Goal: Task Accomplishment & Management: Use online tool/utility

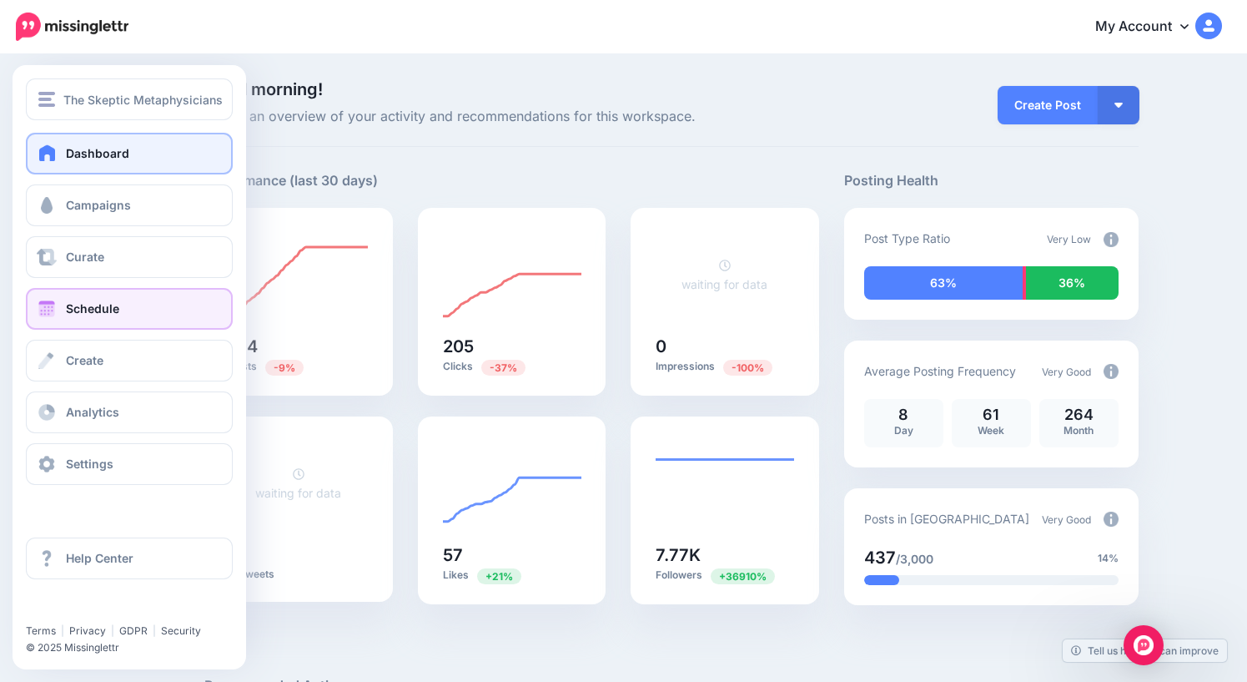
click at [65, 310] on link "Schedule" at bounding box center [129, 309] width 207 height 42
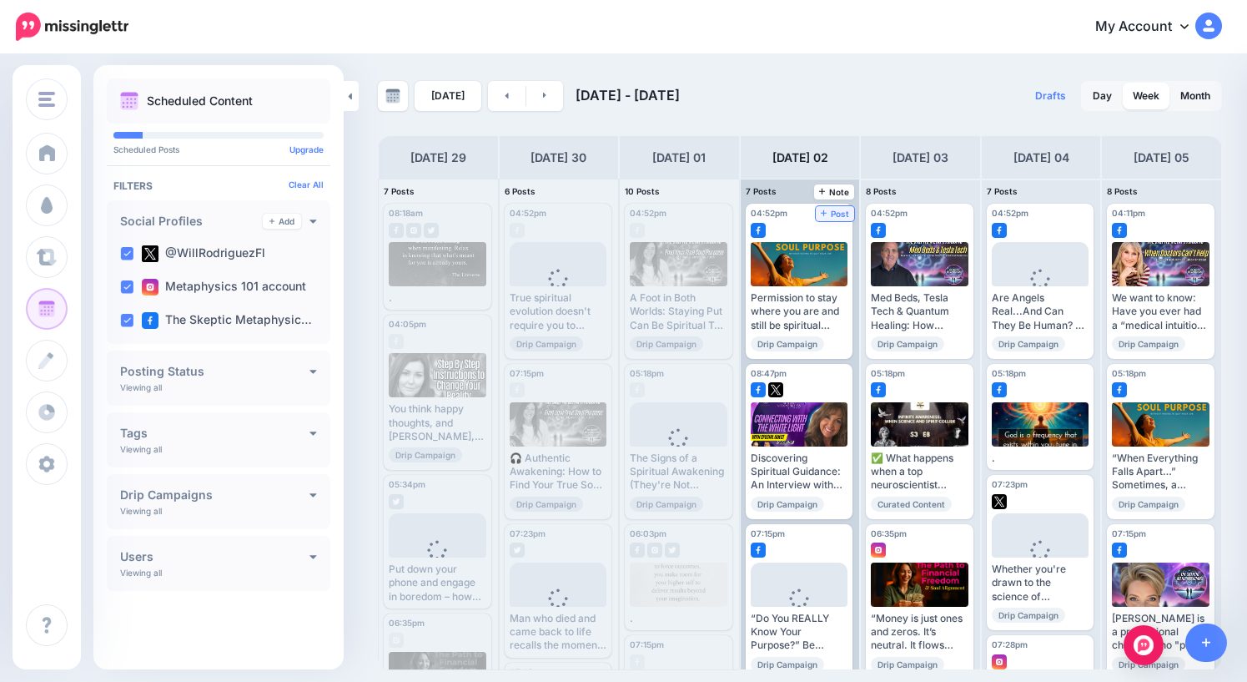
click at [844, 214] on span "Post" at bounding box center [835, 213] width 29 height 8
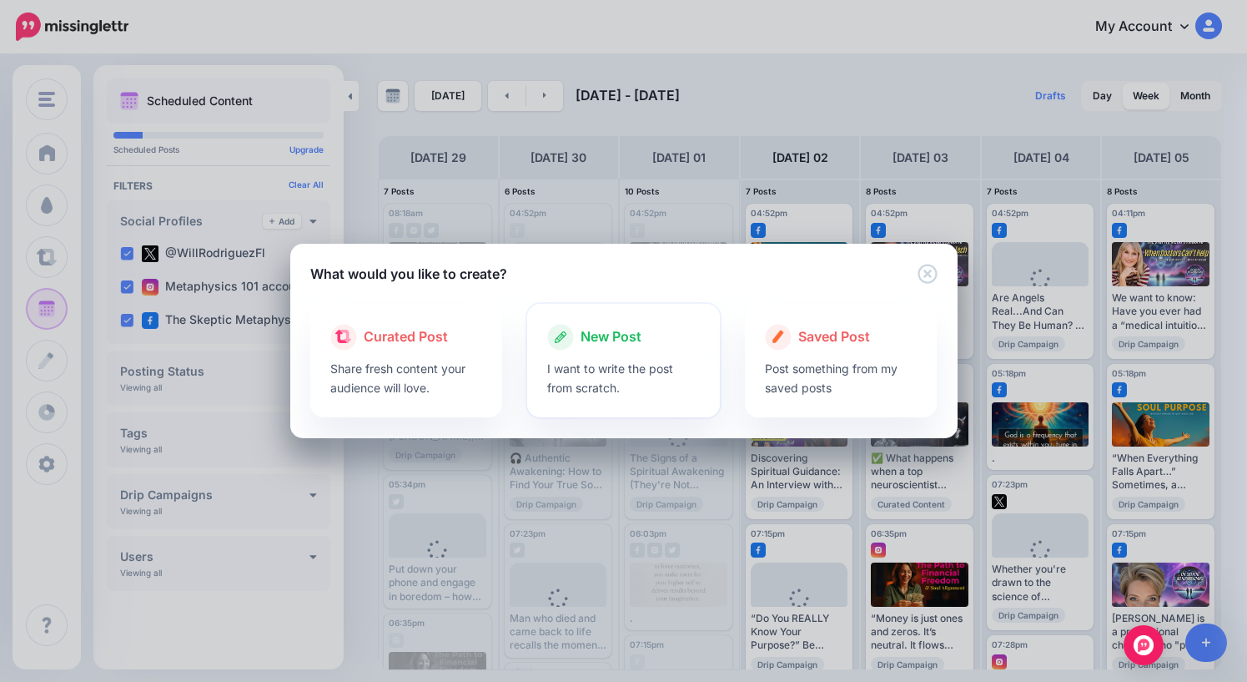
click at [602, 326] on span "New Post" at bounding box center [611, 337] width 61 height 22
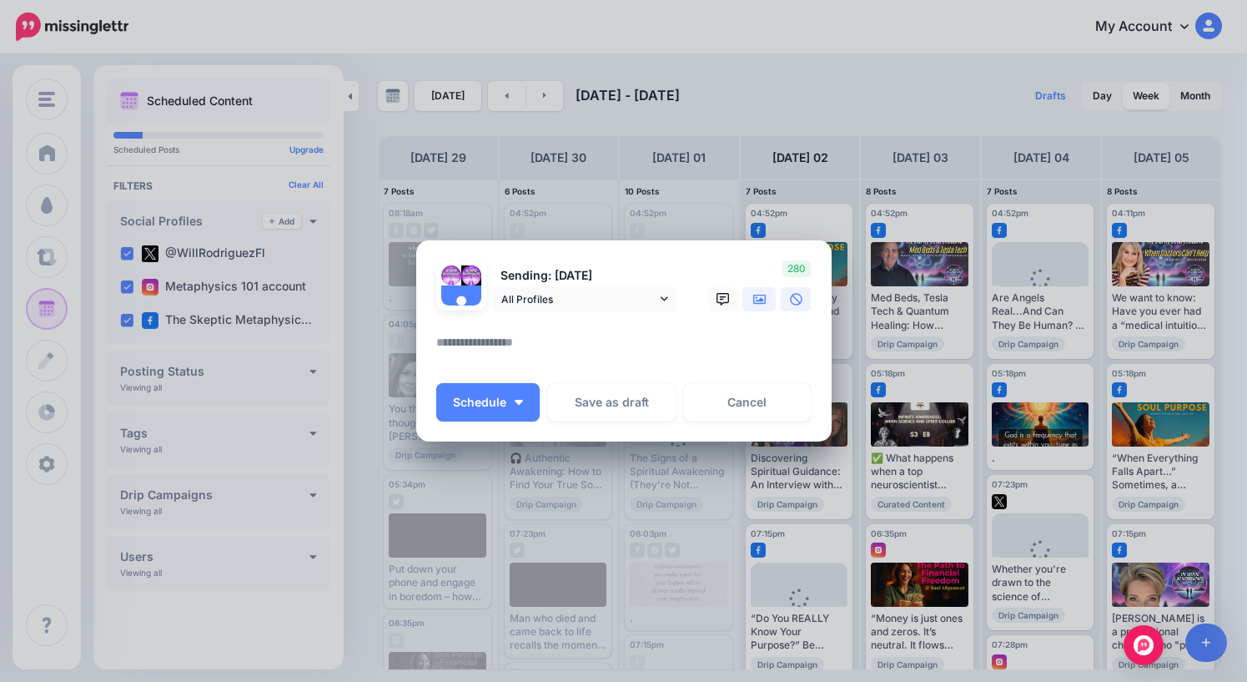
click at [760, 300] on icon at bounding box center [759, 299] width 13 height 10
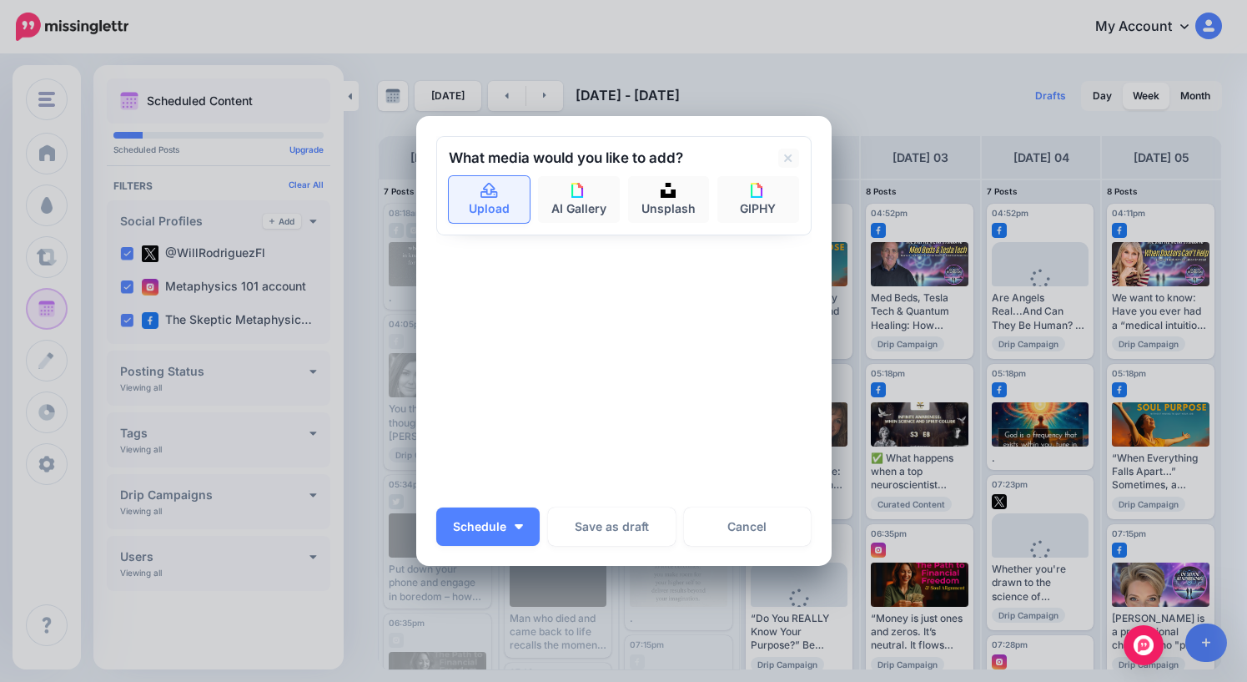
click at [493, 201] on link "Upload" at bounding box center [490, 199] width 82 height 47
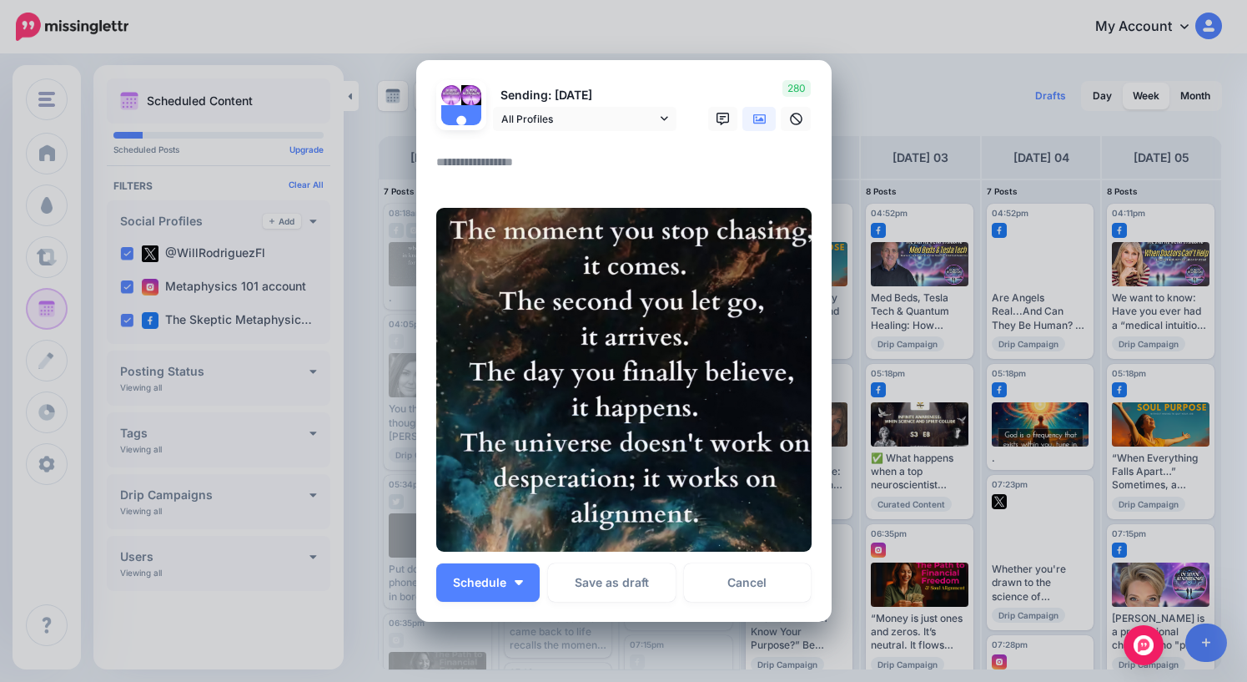
click at [570, 175] on textarea at bounding box center [628, 168] width 384 height 33
type textarea "*"
click at [496, 585] on span "Schedule" at bounding box center [479, 583] width 53 height 12
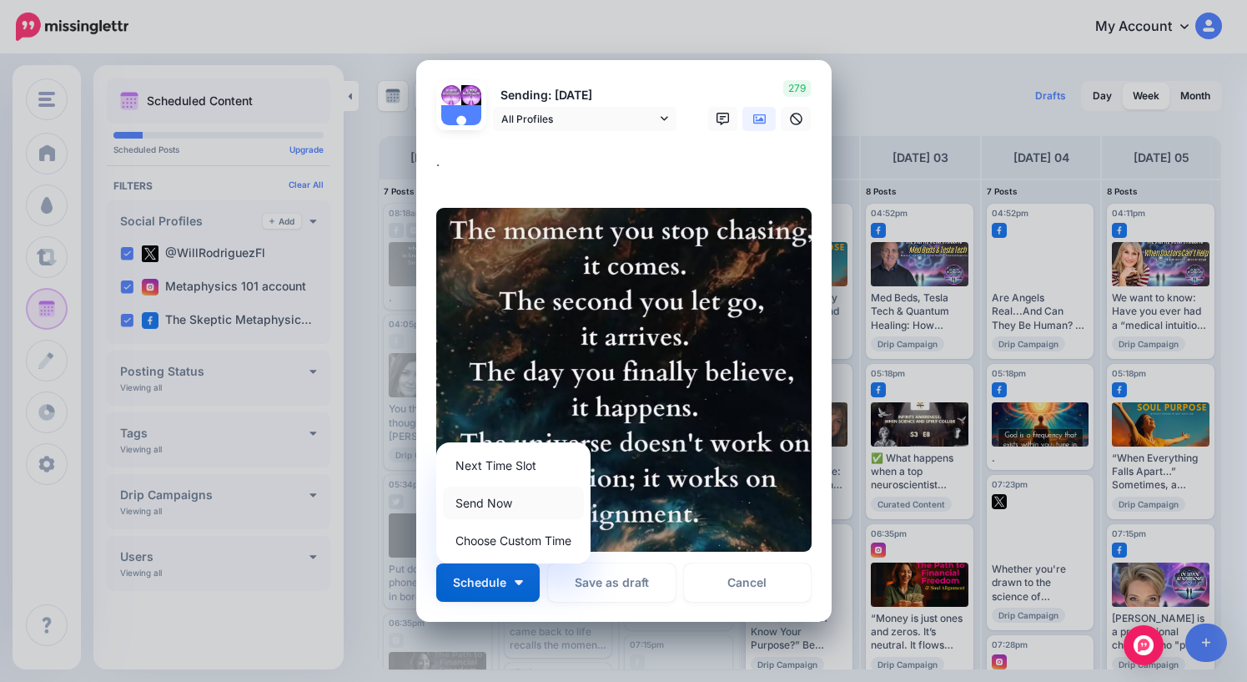
click at [501, 499] on link "Send Now" at bounding box center [513, 502] width 141 height 33
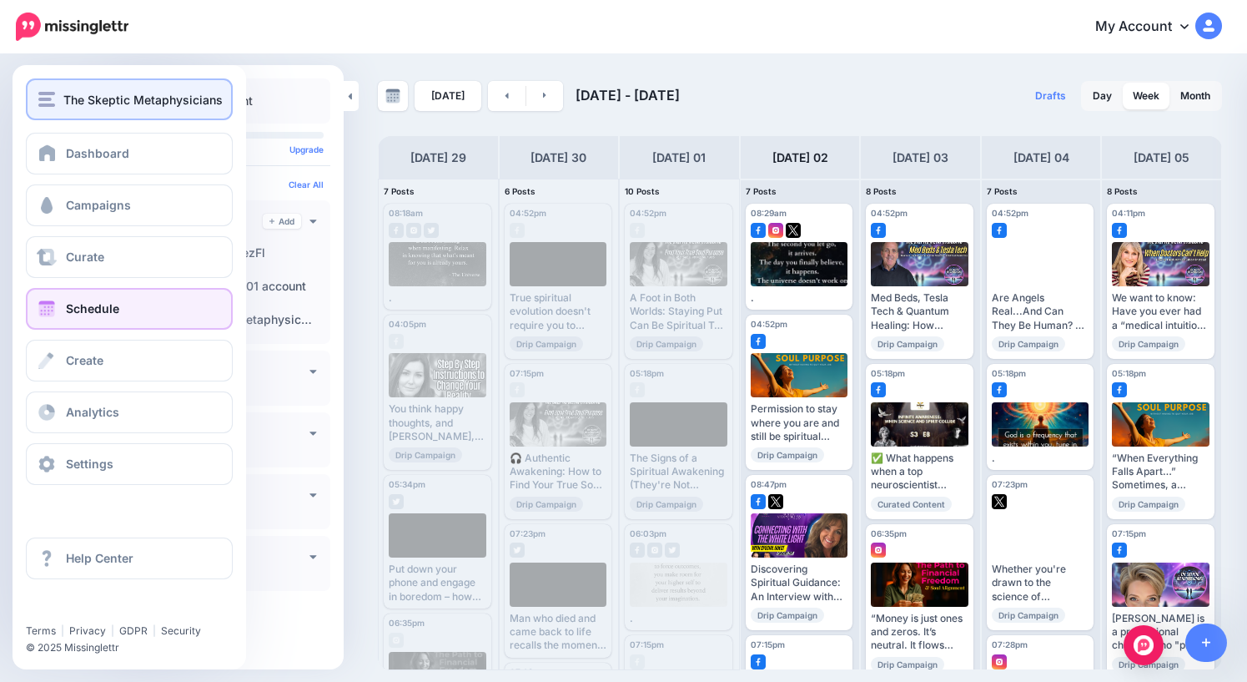
click at [53, 108] on div "The Skeptic Metaphysicians" at bounding box center [129, 99] width 182 height 19
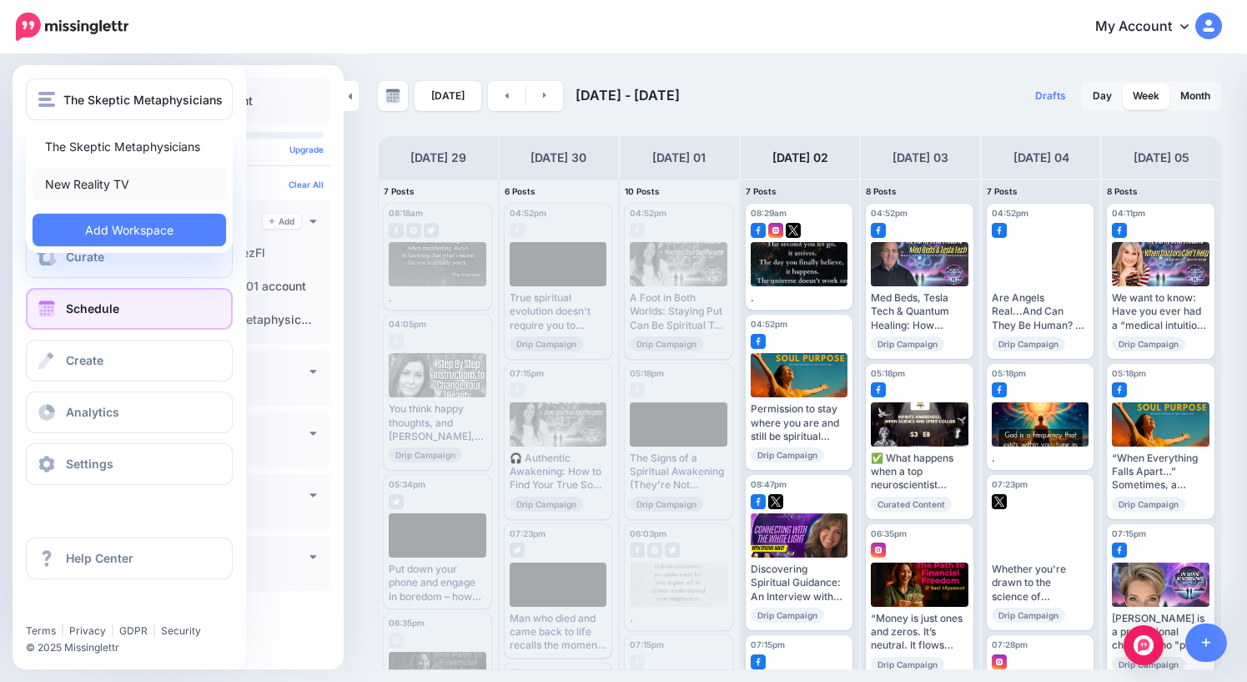
click at [79, 185] on link "New Reality TV" at bounding box center [130, 184] width 194 height 33
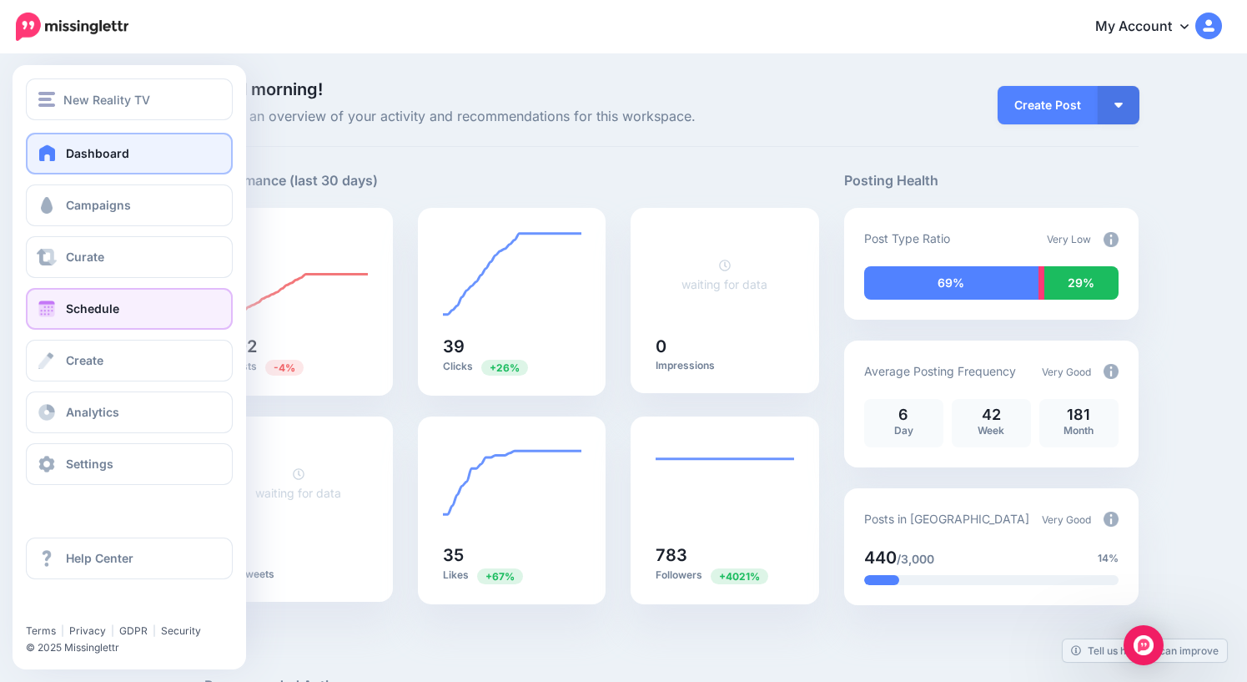
click at [103, 314] on span "Schedule" at bounding box center [92, 308] width 53 height 14
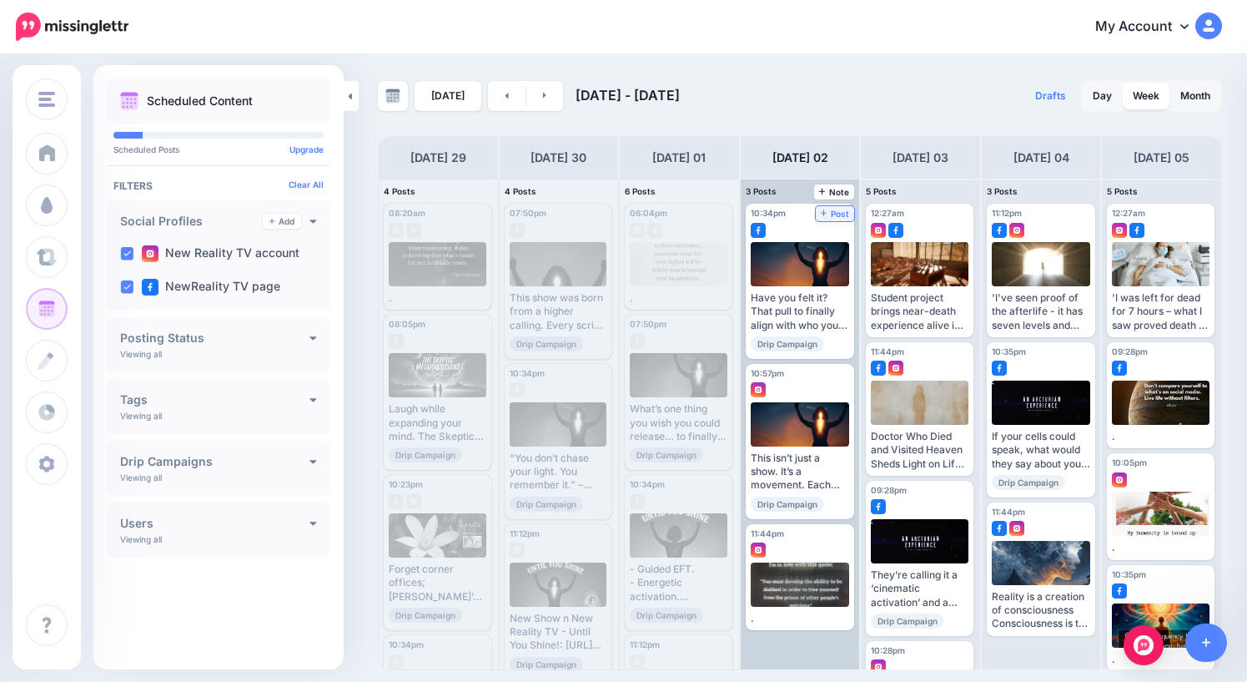
click at [840, 214] on span "Post" at bounding box center [835, 213] width 29 height 8
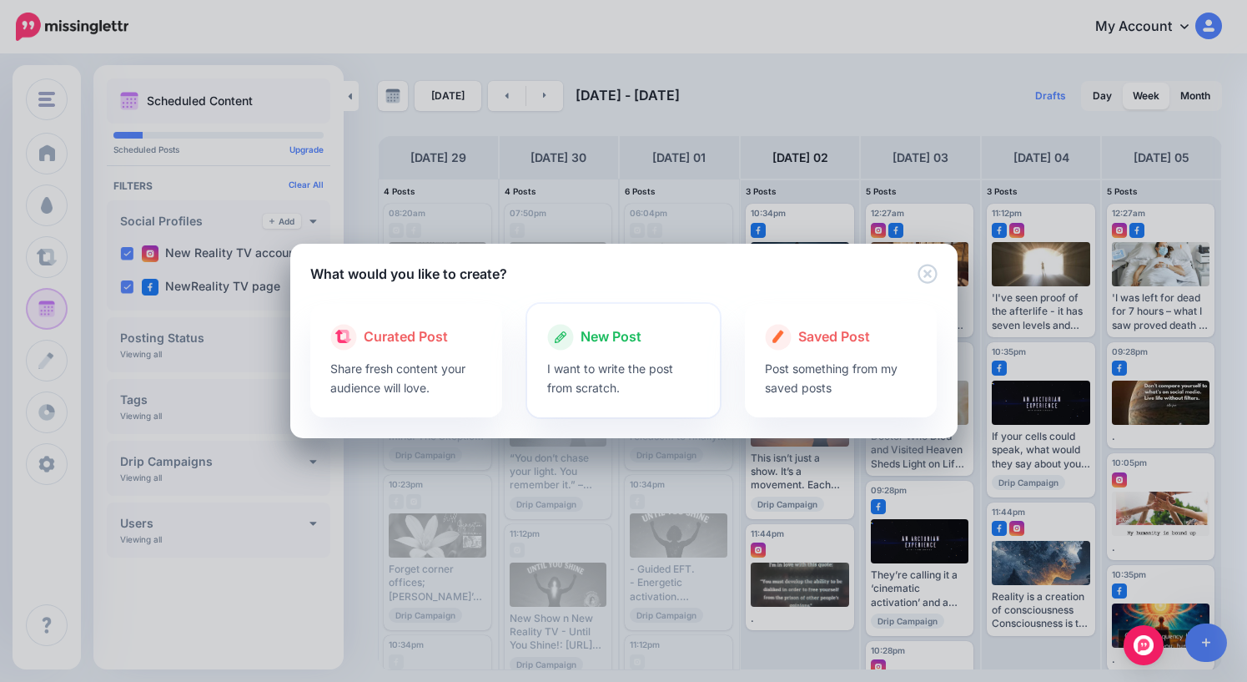
click at [606, 336] on span "New Post" at bounding box center [611, 337] width 61 height 22
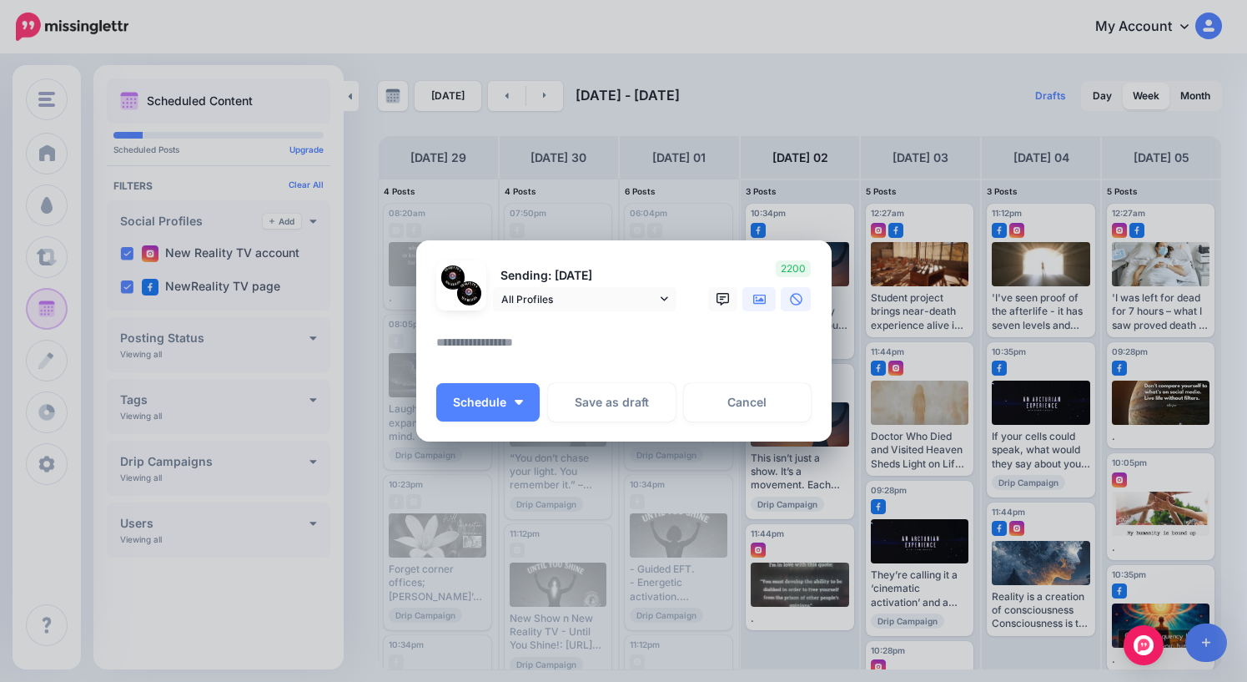
click at [758, 291] on link at bounding box center [759, 299] width 33 height 24
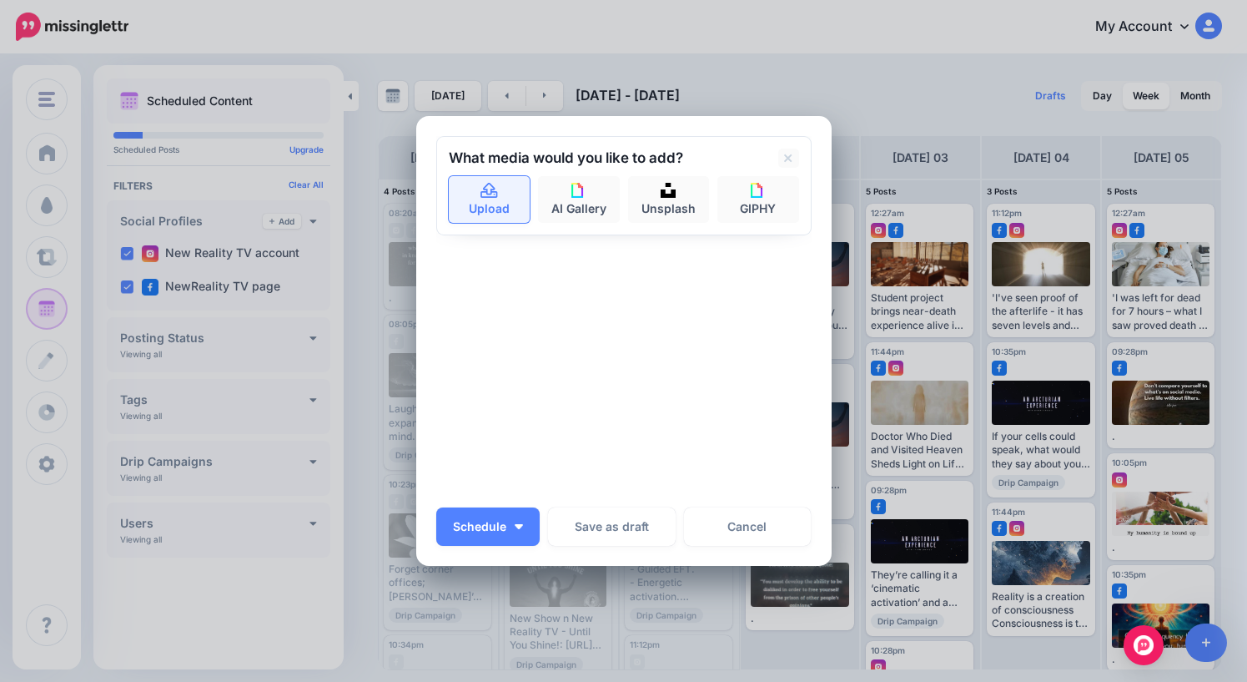
click at [497, 204] on link "Upload" at bounding box center [490, 199] width 82 height 47
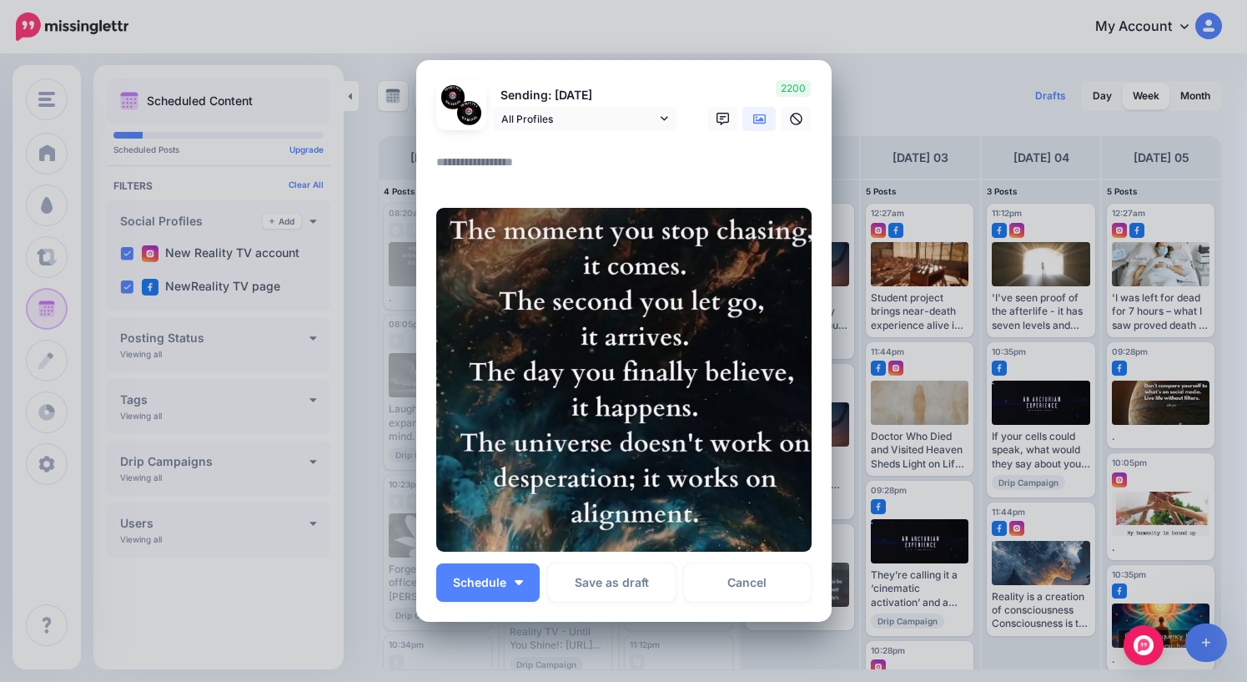
click at [546, 171] on textarea at bounding box center [628, 168] width 384 height 33
type textarea "*"
click at [504, 587] on span "Schedule" at bounding box center [479, 583] width 53 height 12
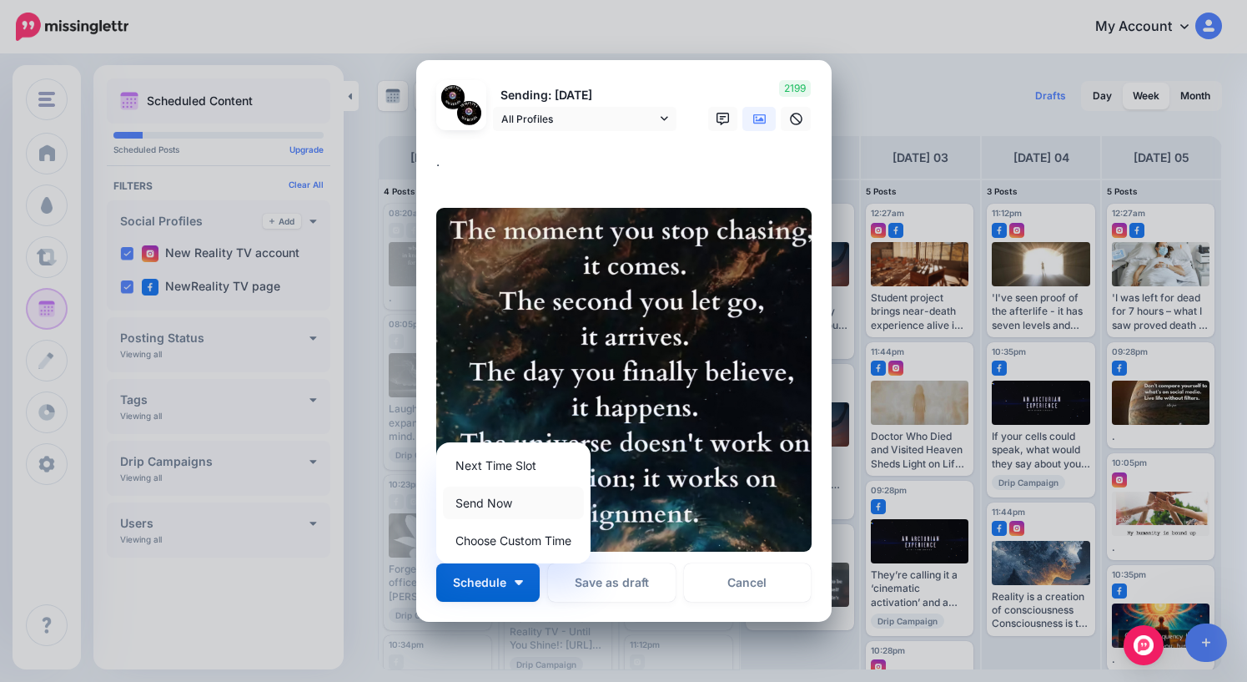
click at [500, 502] on link "Send Now" at bounding box center [513, 502] width 141 height 33
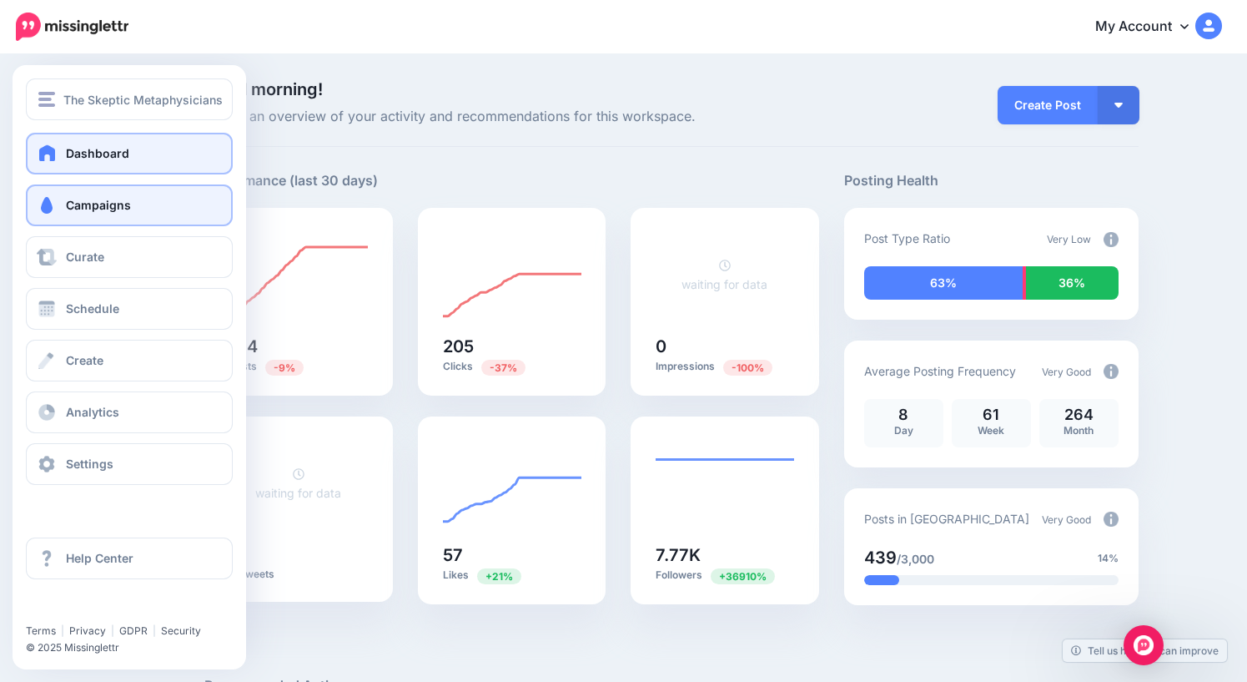
click at [86, 209] on span "Campaigns" at bounding box center [98, 205] width 65 height 14
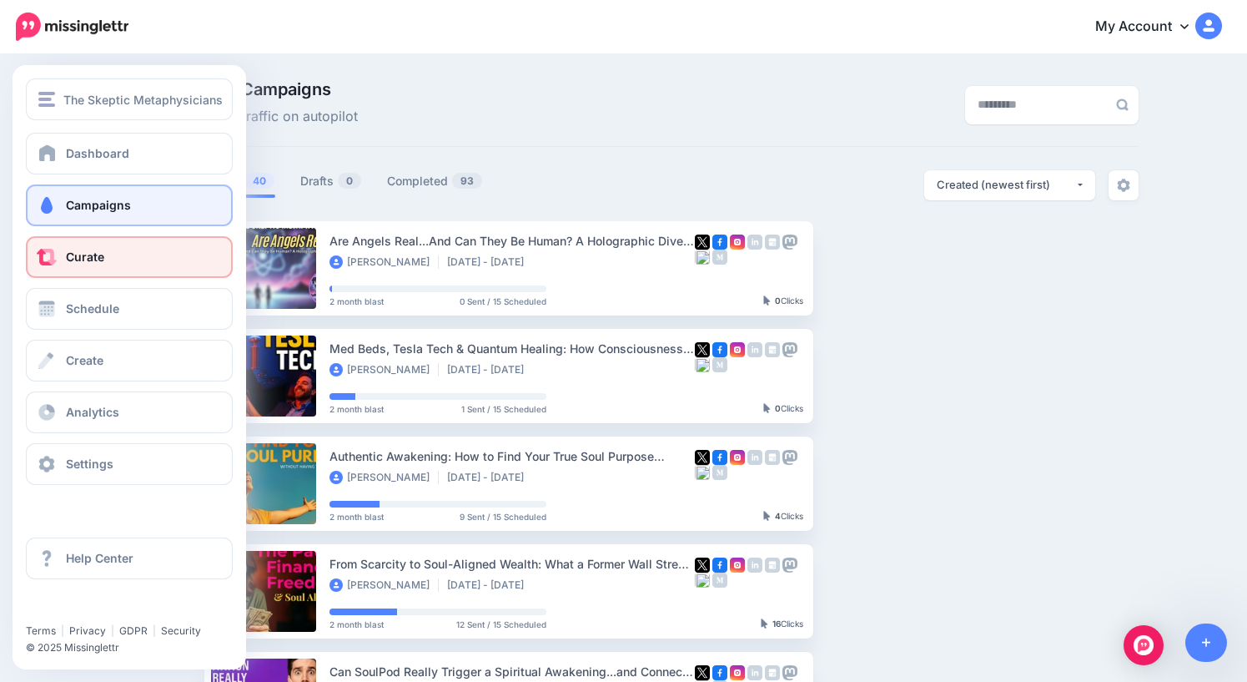
click at [80, 256] on span "Curate" at bounding box center [85, 256] width 38 height 14
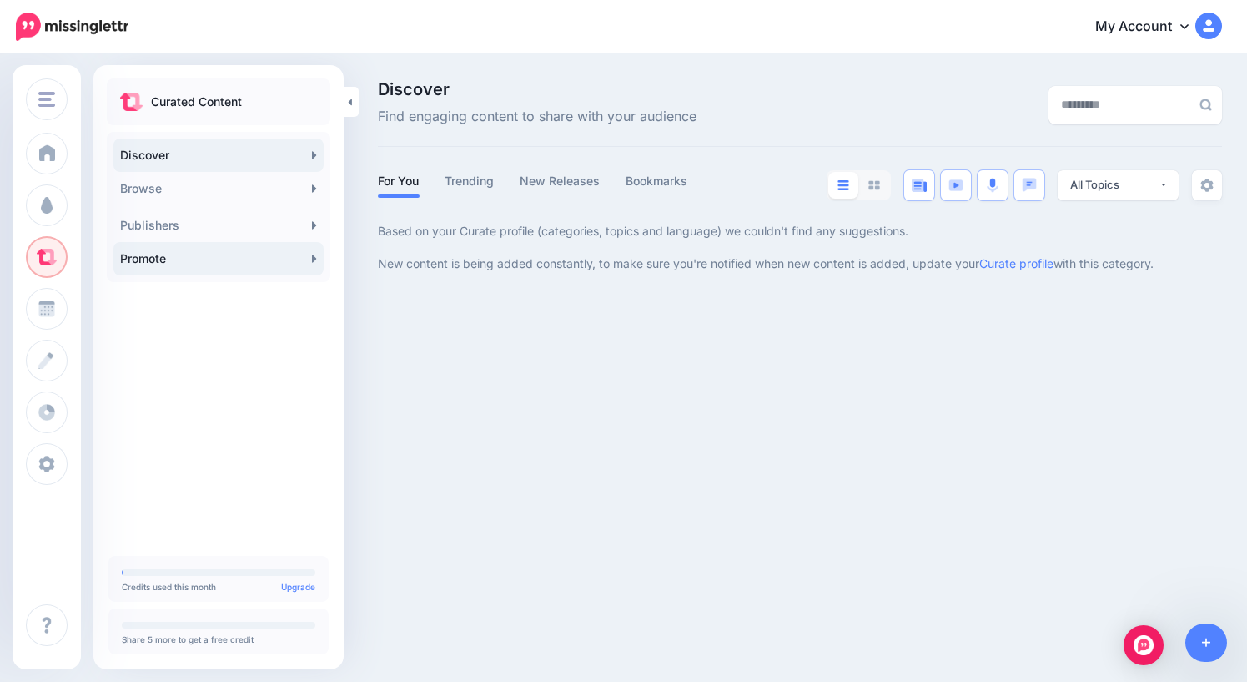
click at [202, 259] on link "Promote" at bounding box center [218, 258] width 210 height 33
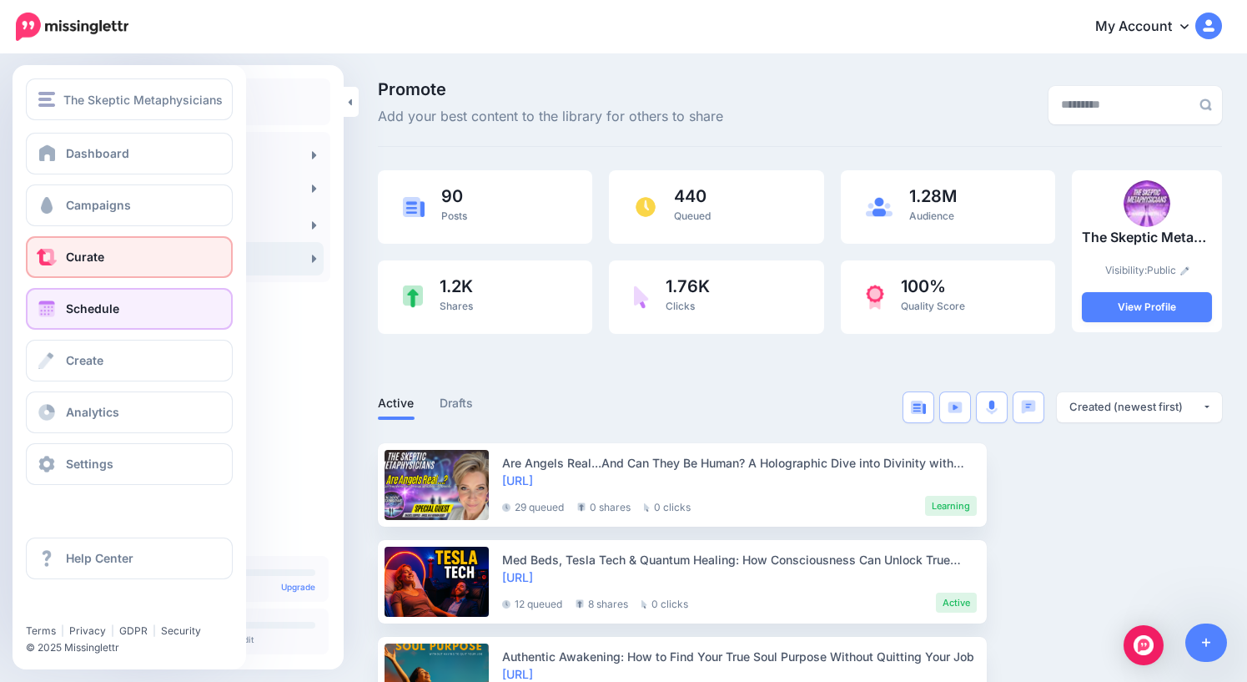
click at [86, 308] on span "Schedule" at bounding box center [92, 308] width 53 height 14
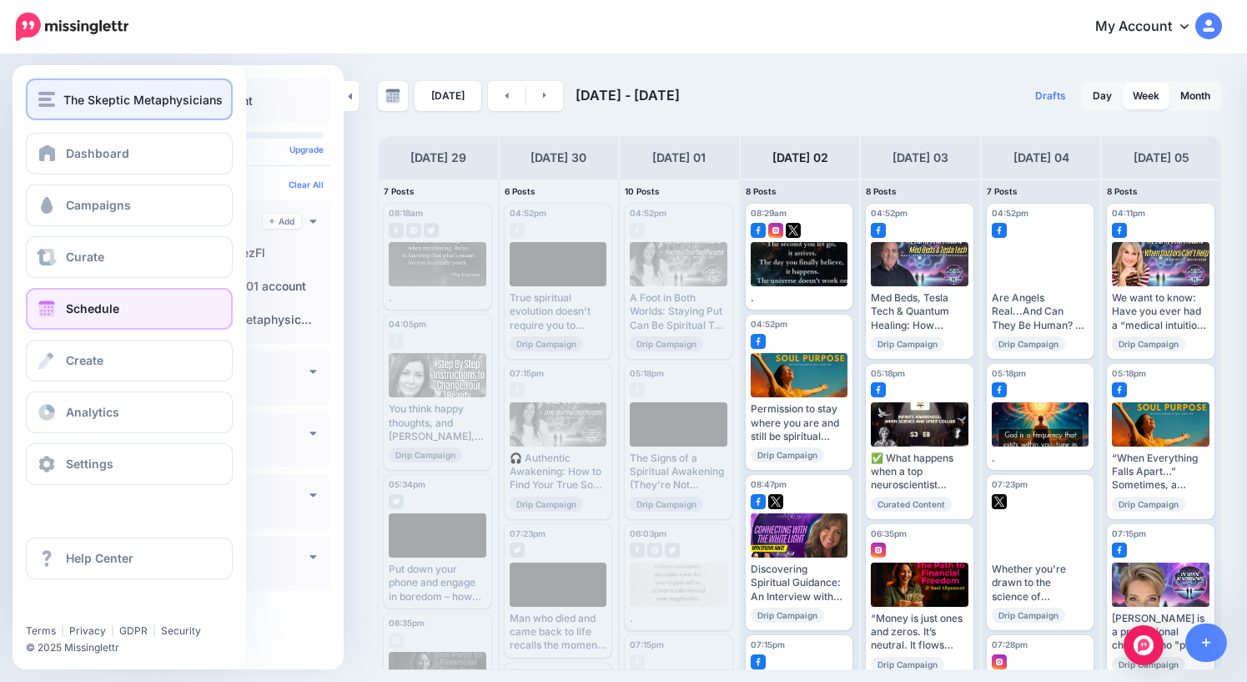
click at [77, 103] on span "The Skeptic Metaphysicians" at bounding box center [142, 99] width 159 height 19
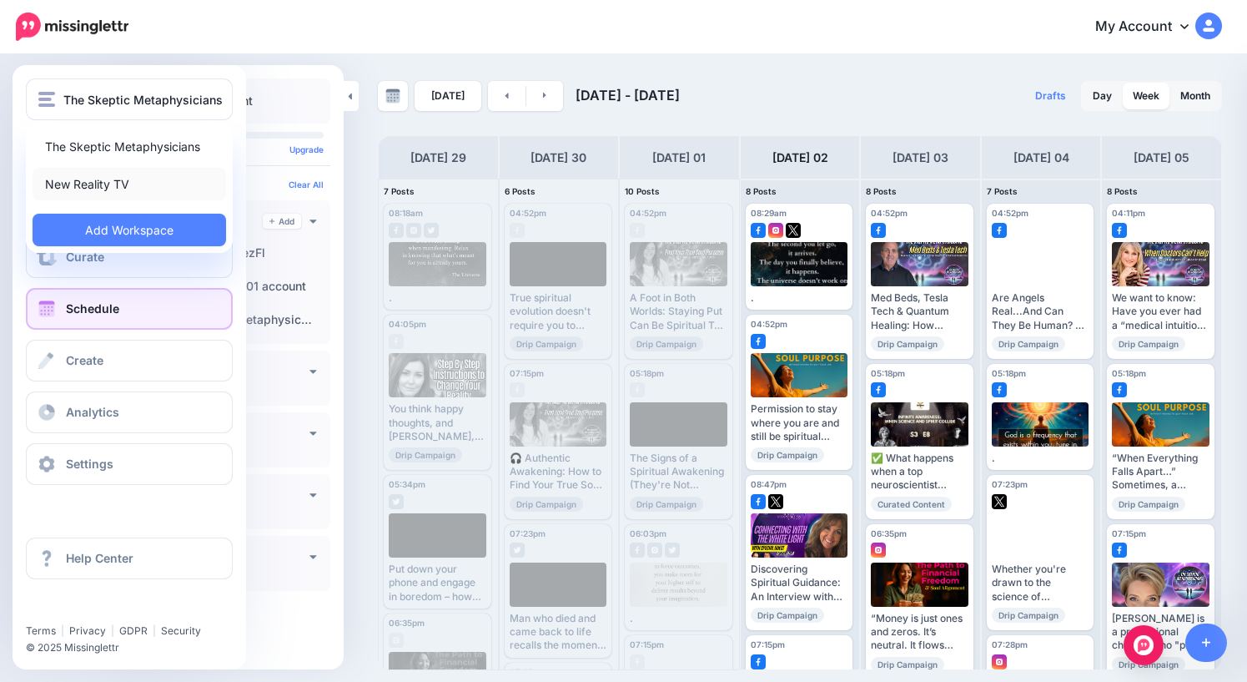
click at [97, 179] on link "New Reality TV" at bounding box center [130, 184] width 194 height 33
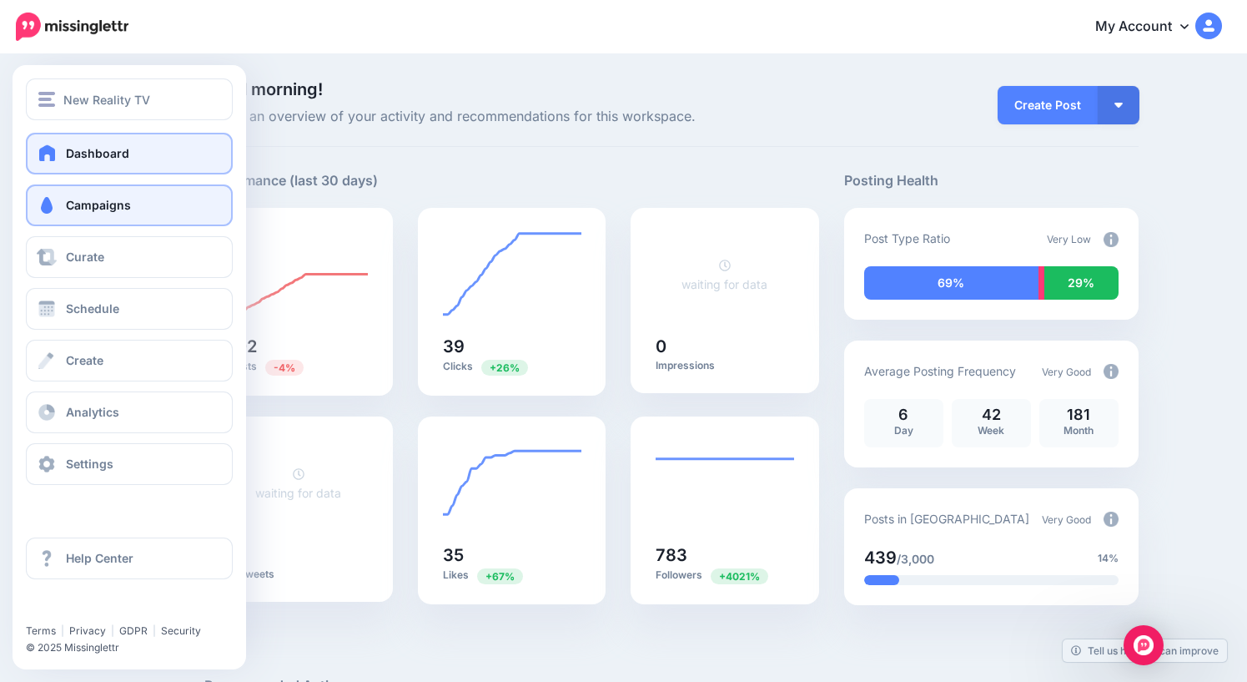
click at [71, 213] on link "Campaigns" at bounding box center [129, 205] width 207 height 42
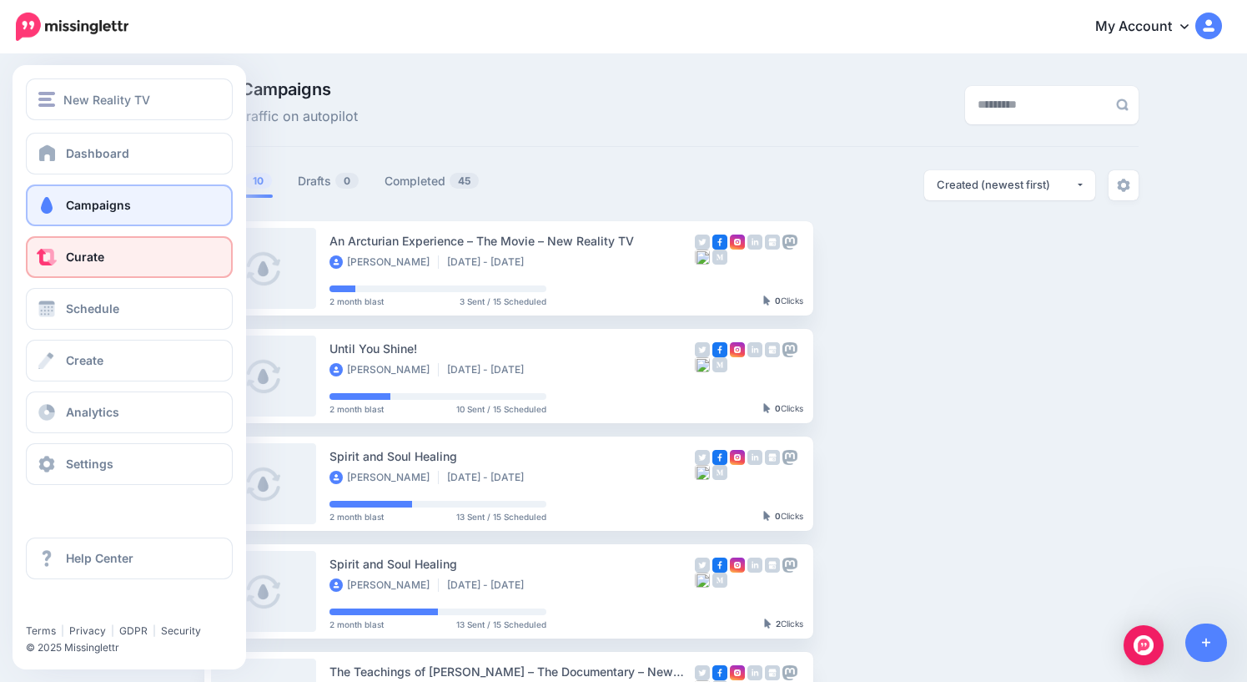
click at [94, 271] on link "Curate" at bounding box center [129, 257] width 207 height 42
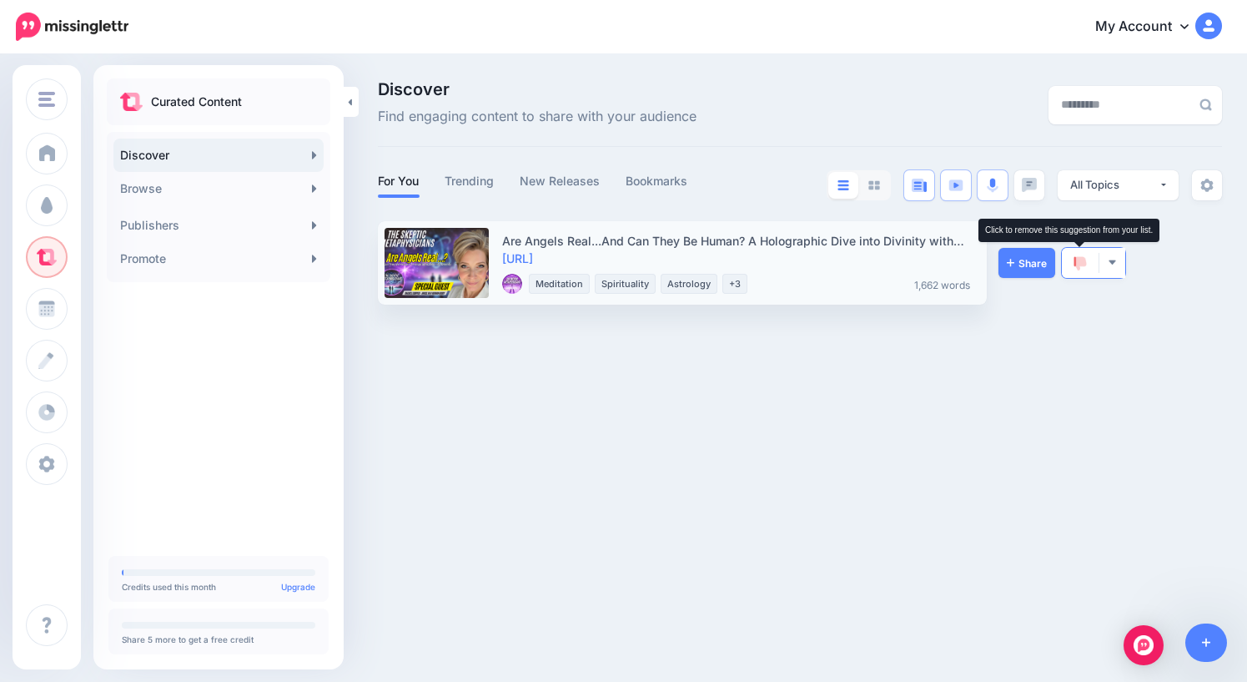
click at [1079, 259] on img at bounding box center [1080, 263] width 13 height 15
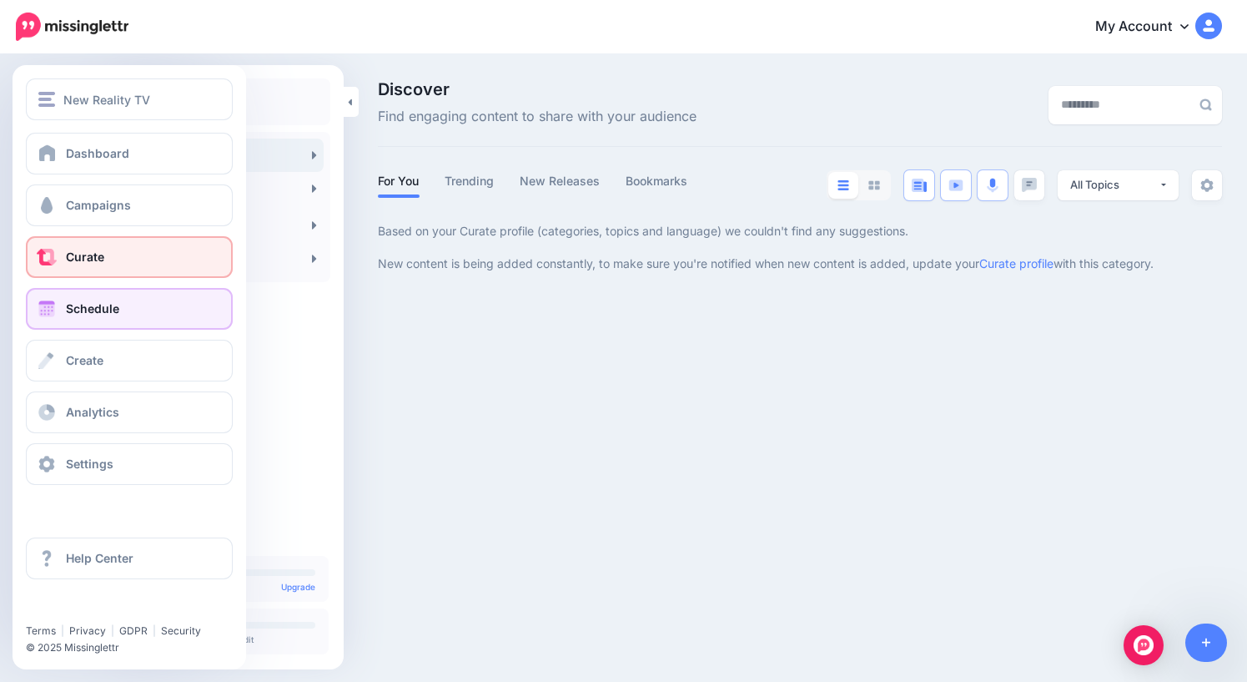
click at [102, 313] on span "Schedule" at bounding box center [92, 308] width 53 height 14
